Goal: Navigation & Orientation: Go to known website

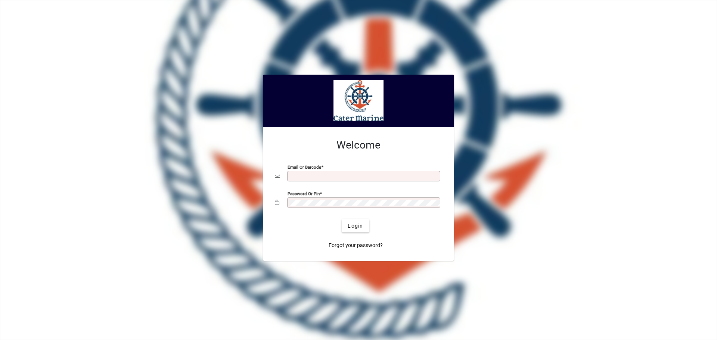
click at [364, 174] on input "Email or Barcode" at bounding box center [364, 176] width 151 height 6
type input "**********"
click at [342, 219] on button "Login" at bounding box center [355, 225] width 27 height 13
